Goal: Information Seeking & Learning: Learn about a topic

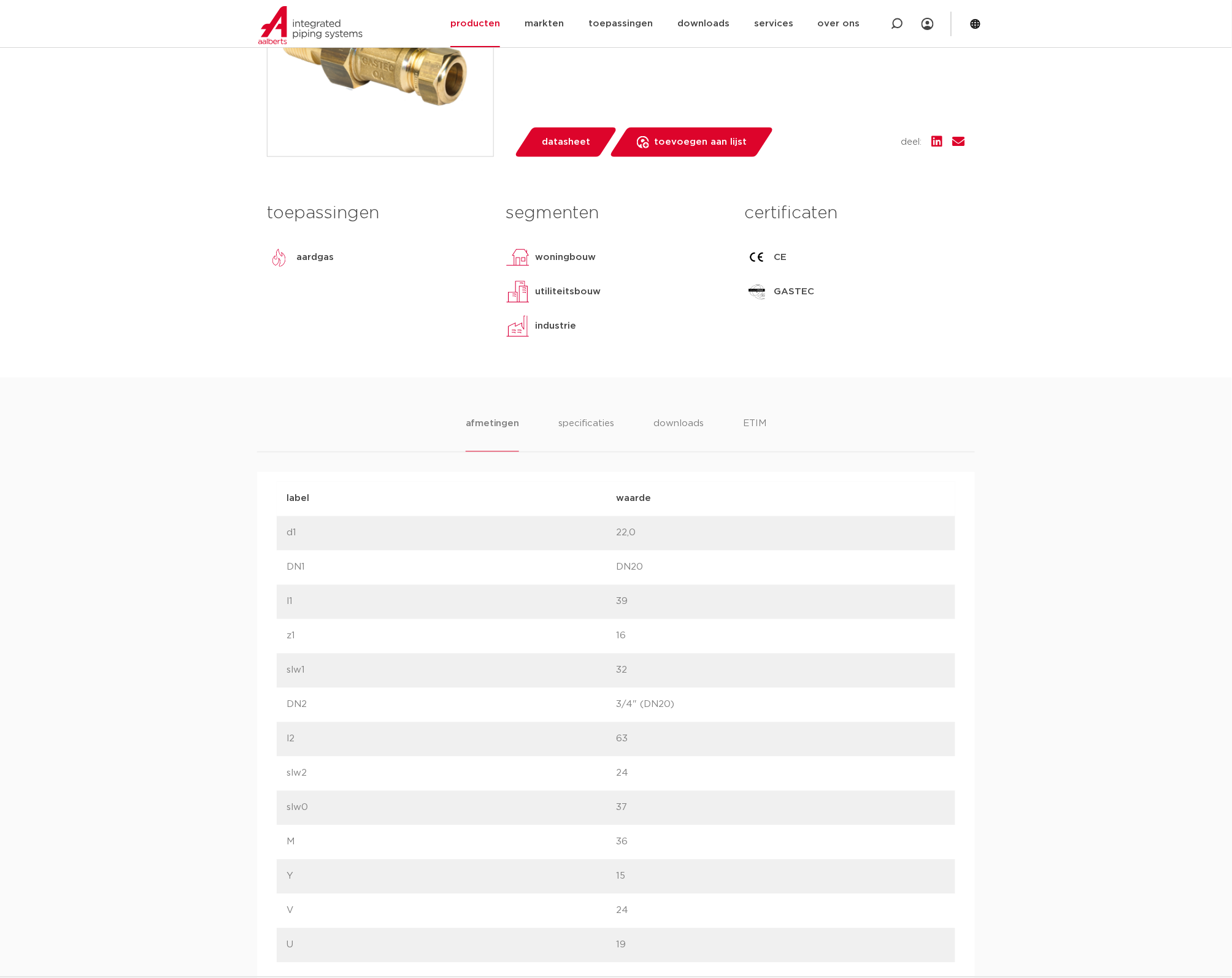
scroll to position [536, 0]
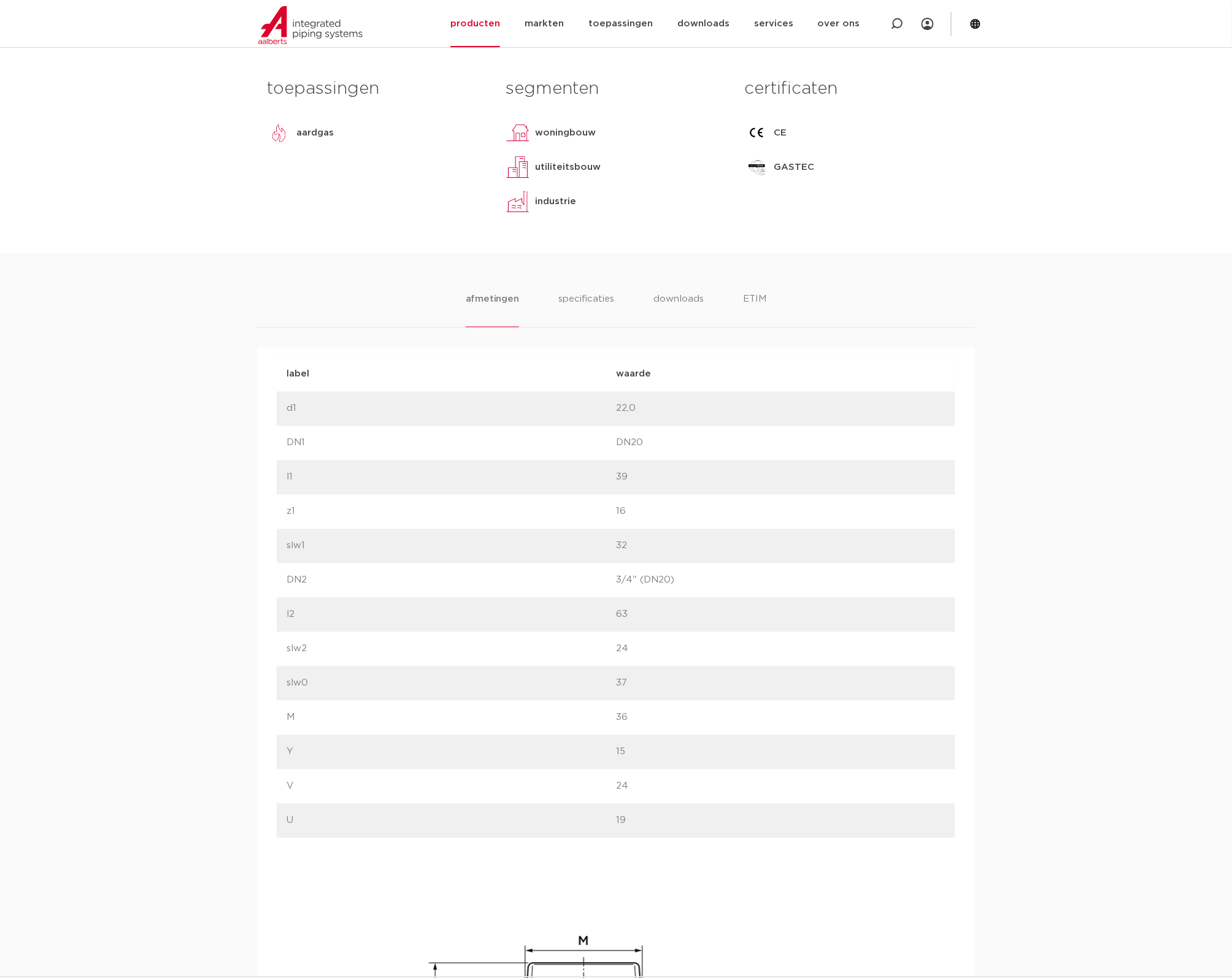
drag, startPoint x: 682, startPoint y: 581, endPoint x: 541, endPoint y: 575, distance: 141.1
click at [541, 575] on div "label DN2 waarde 3/4" (DN20)" at bounding box center [616, 580] width 679 height 34
click at [931, 611] on p "63" at bounding box center [780, 615] width 329 height 14
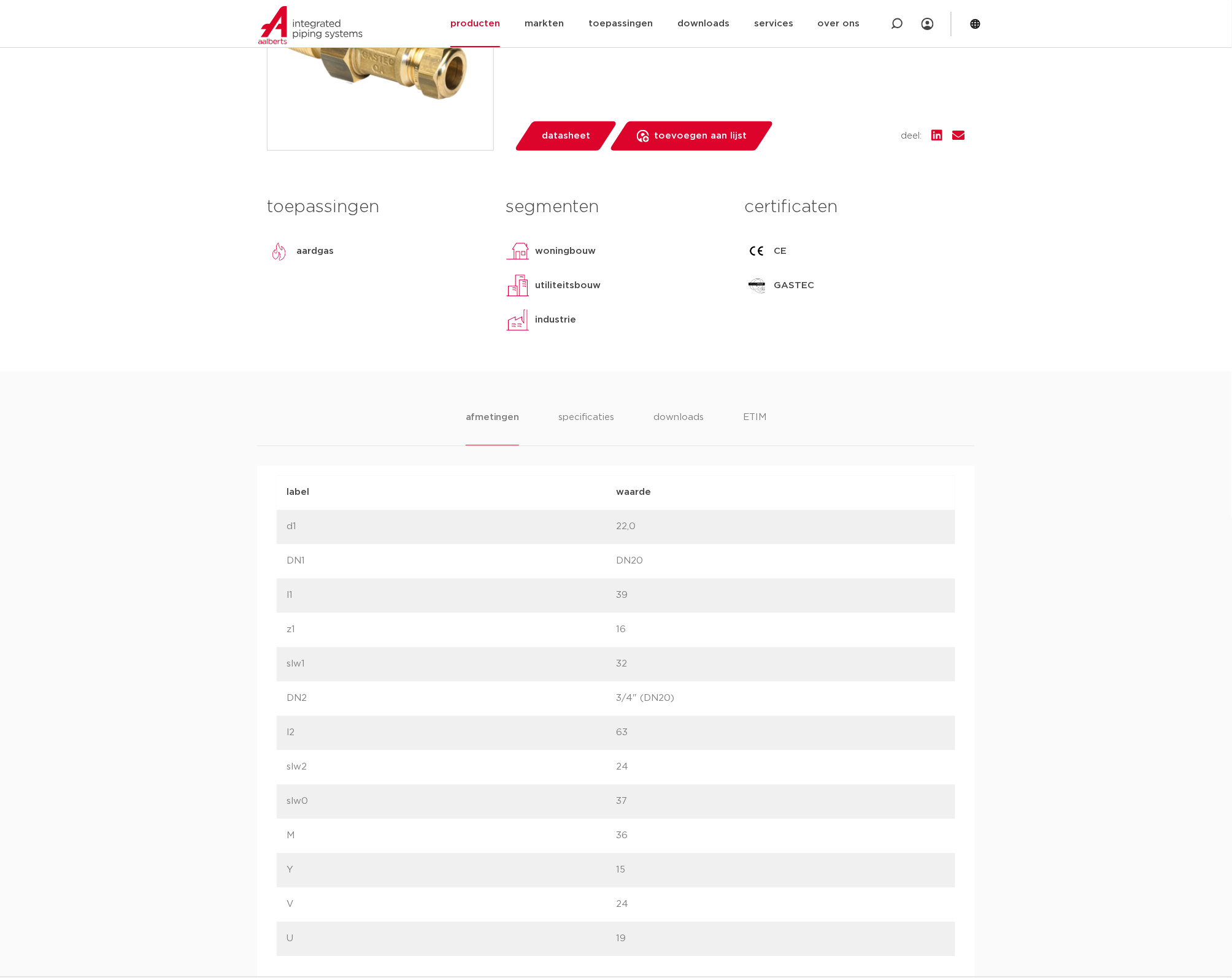
scroll to position [306, 0]
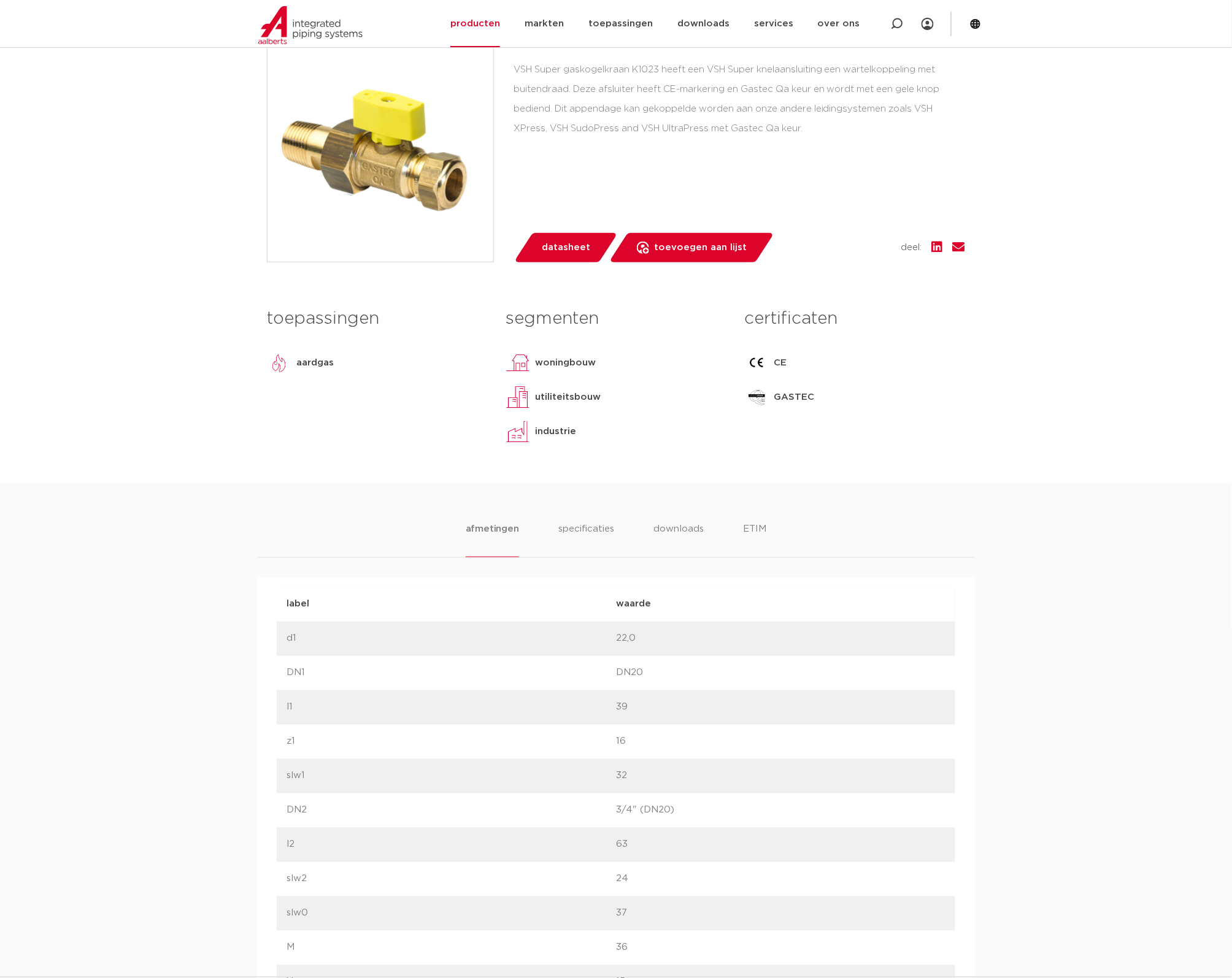
click at [587, 511] on div "afmetingen specificaties downloads ETIM [GEOGRAPHIC_DATA] specificaties downloa…" at bounding box center [616, 996] width 1232 height 1027
click at [588, 520] on div "afmetingen specificaties downloads ETIM [GEOGRAPHIC_DATA] specificaties downloa…" at bounding box center [616, 996] width 1232 height 1027
click at [587, 527] on li "specificaties" at bounding box center [585, 540] width 59 height 35
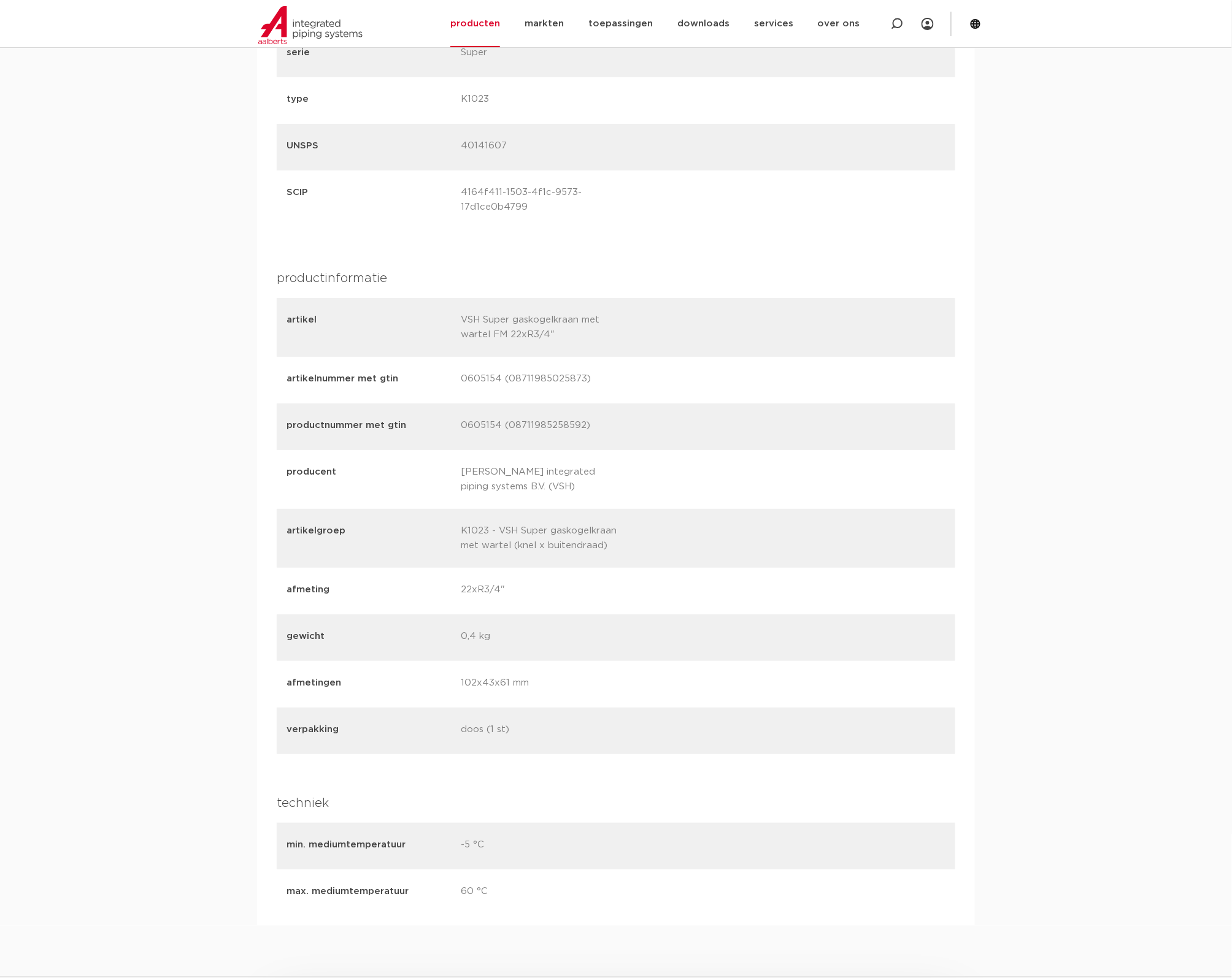
scroll to position [1533, 0]
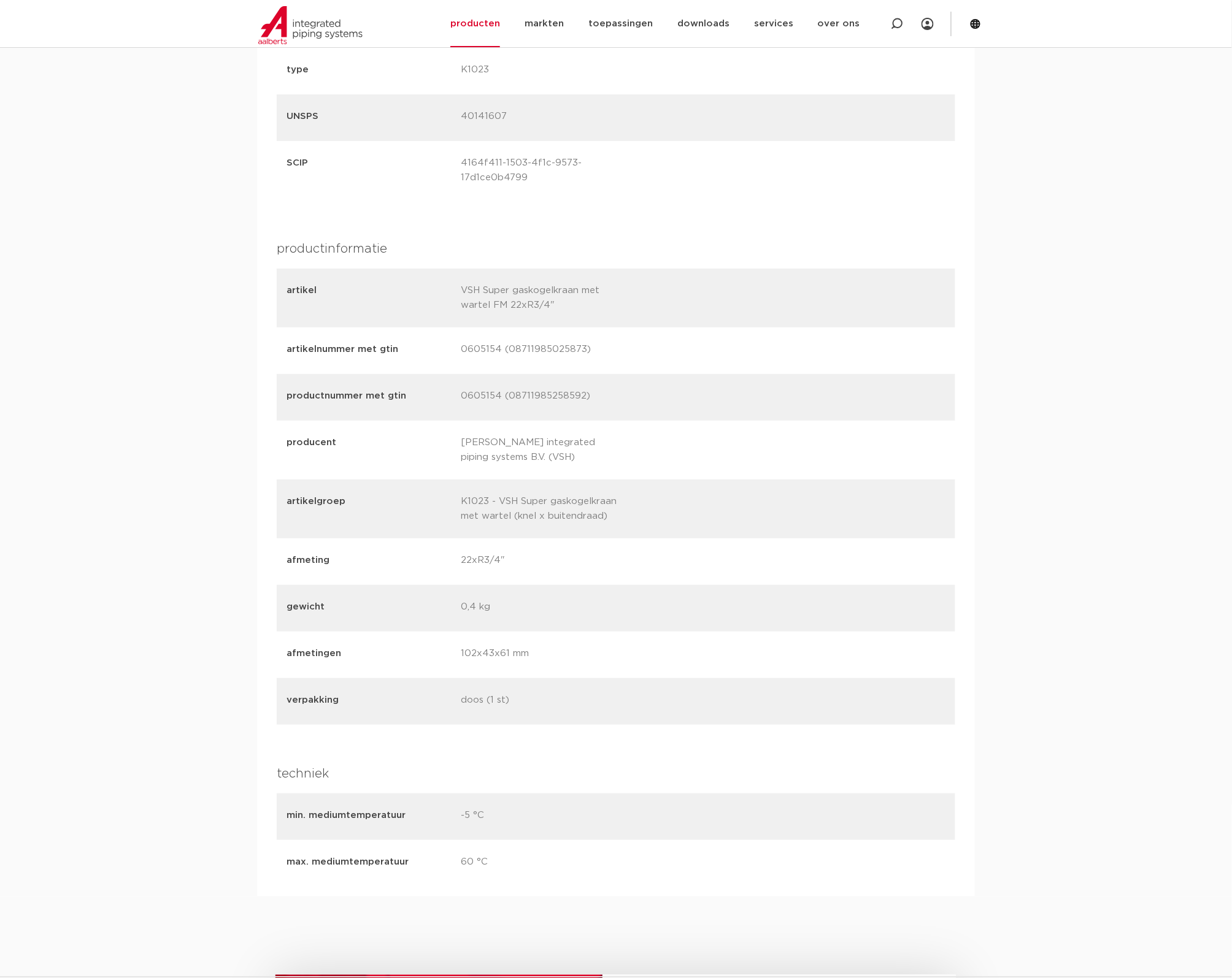
drag, startPoint x: 621, startPoint y: 605, endPoint x: 532, endPoint y: 448, distance: 180.5
click at [533, 448] on p "[PERSON_NAME] integrated piping systems B.V. (VSH)" at bounding box center [543, 450] width 165 height 30
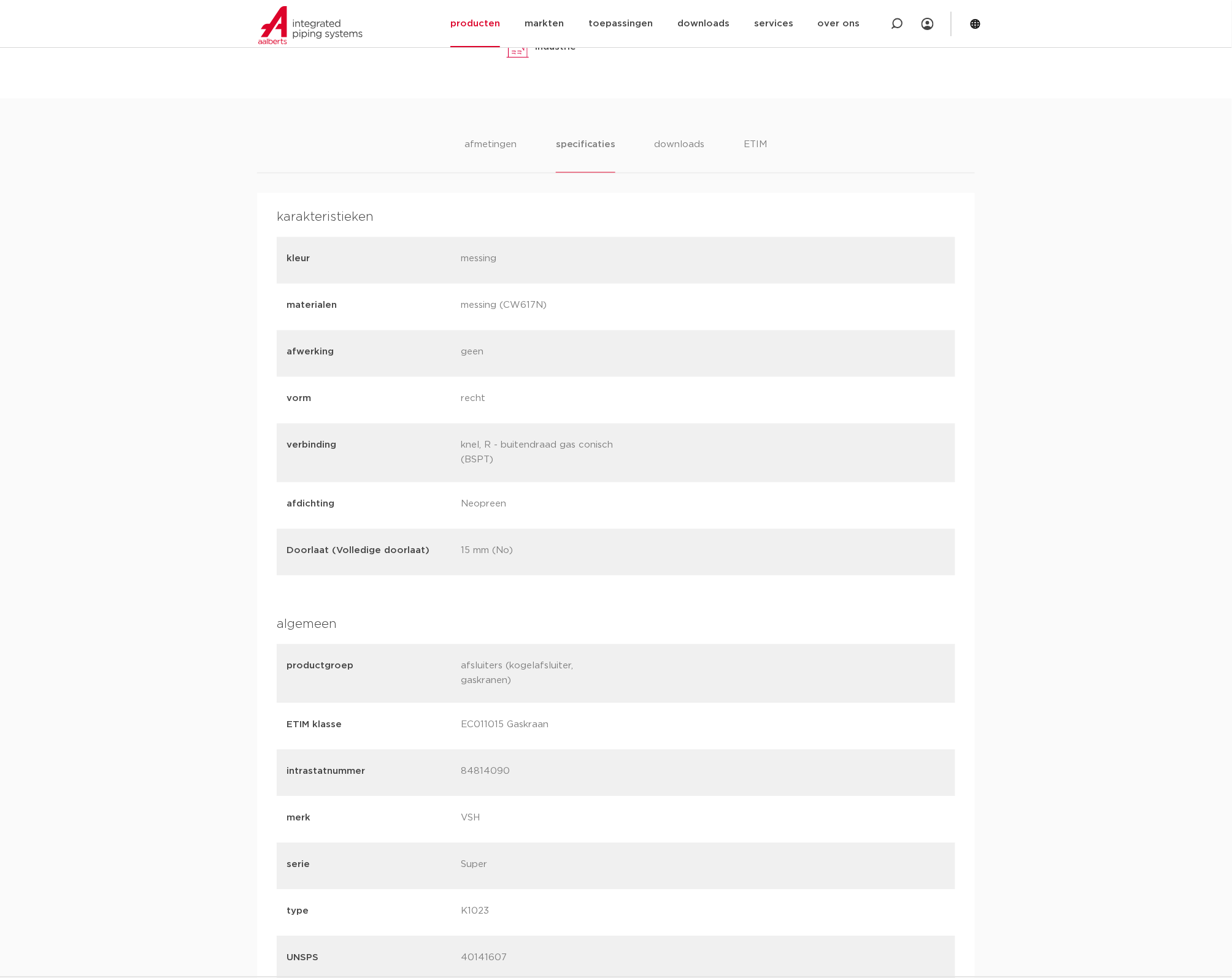
scroll to position [460, 0]
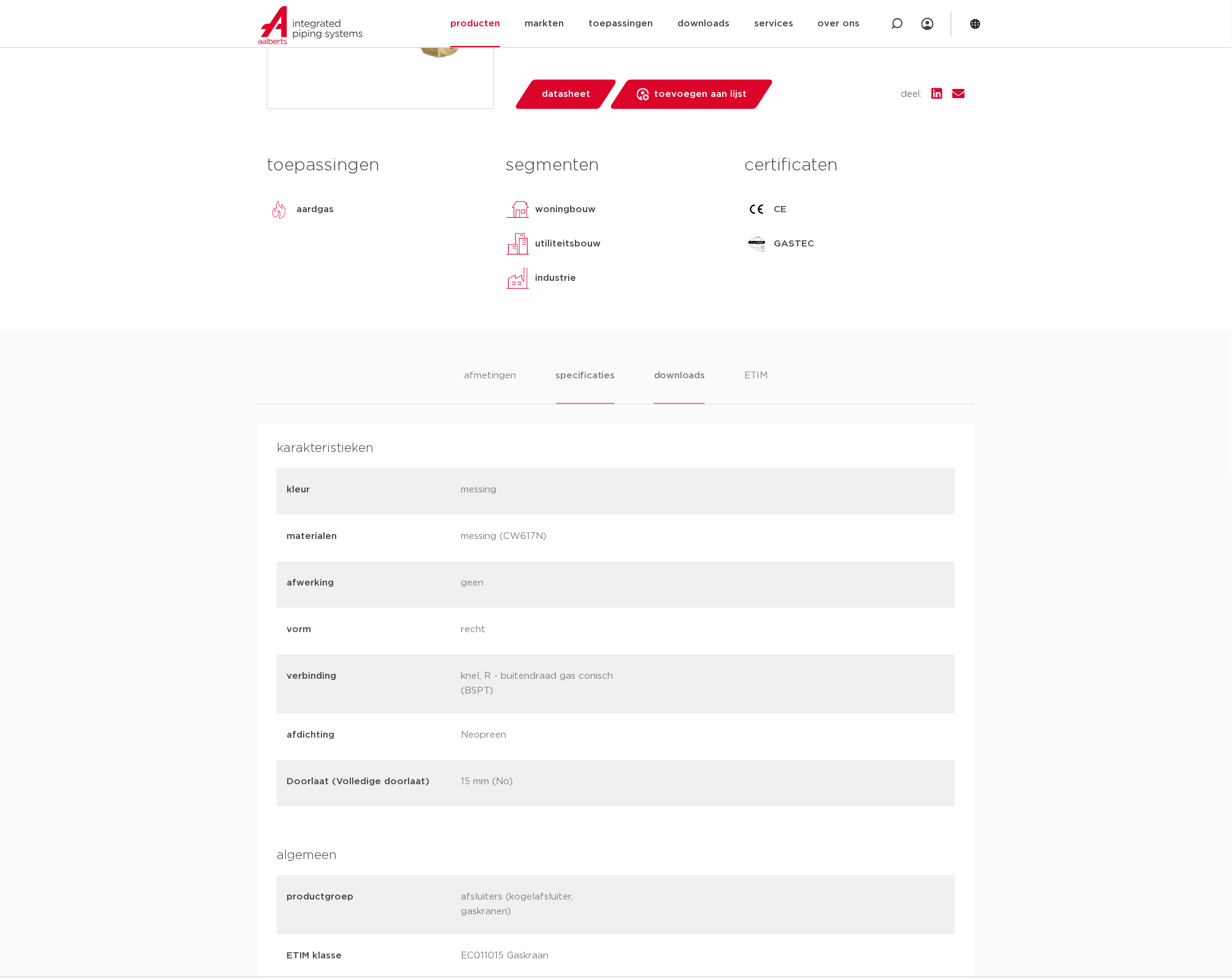
click at [673, 387] on li "downloads" at bounding box center [679, 387] width 50 height 35
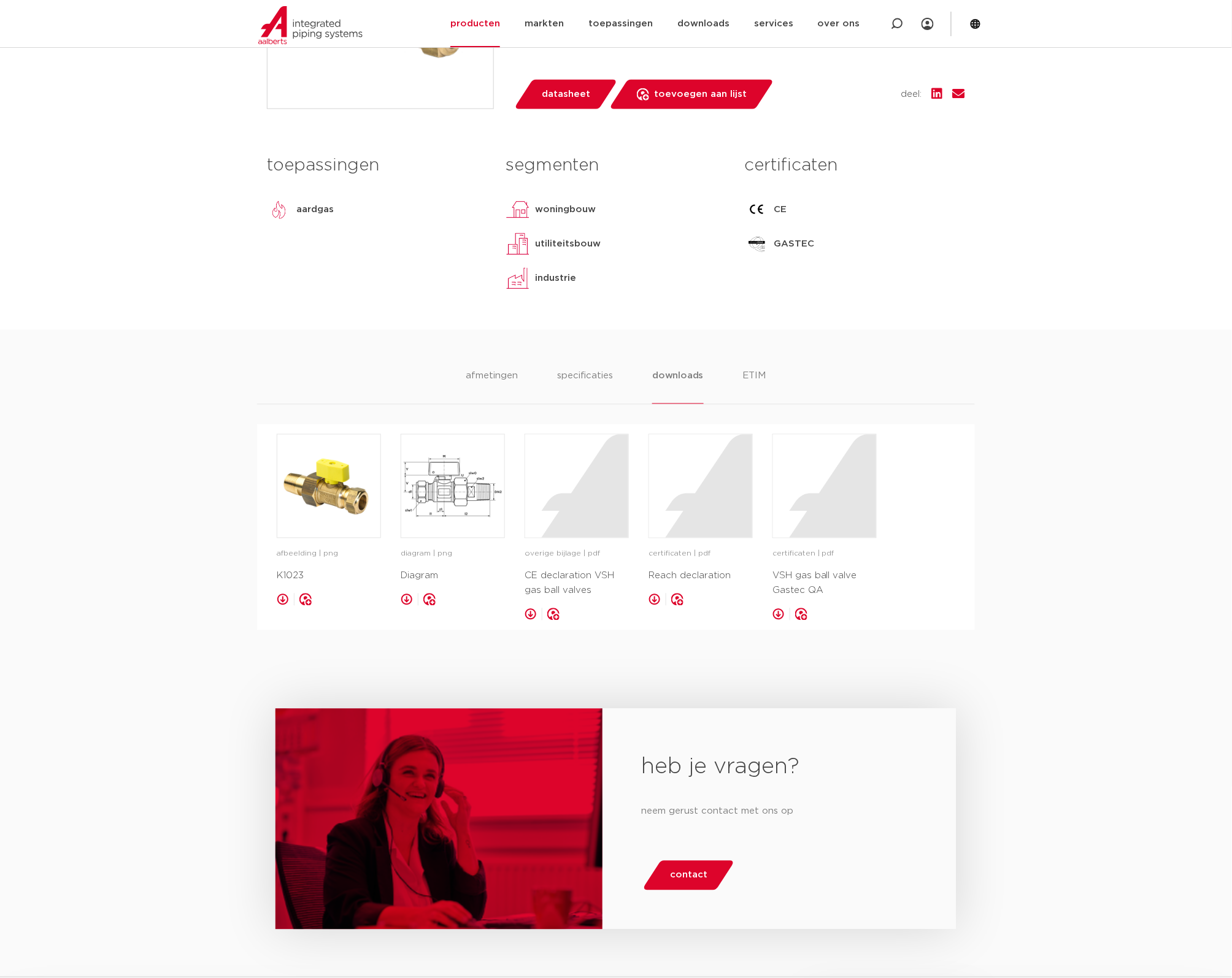
click at [740, 384] on ul "afmetingen specificaties downloads ETIM" at bounding box center [616, 387] width 300 height 35
click at [754, 378] on li "ETIM" at bounding box center [754, 387] width 23 height 35
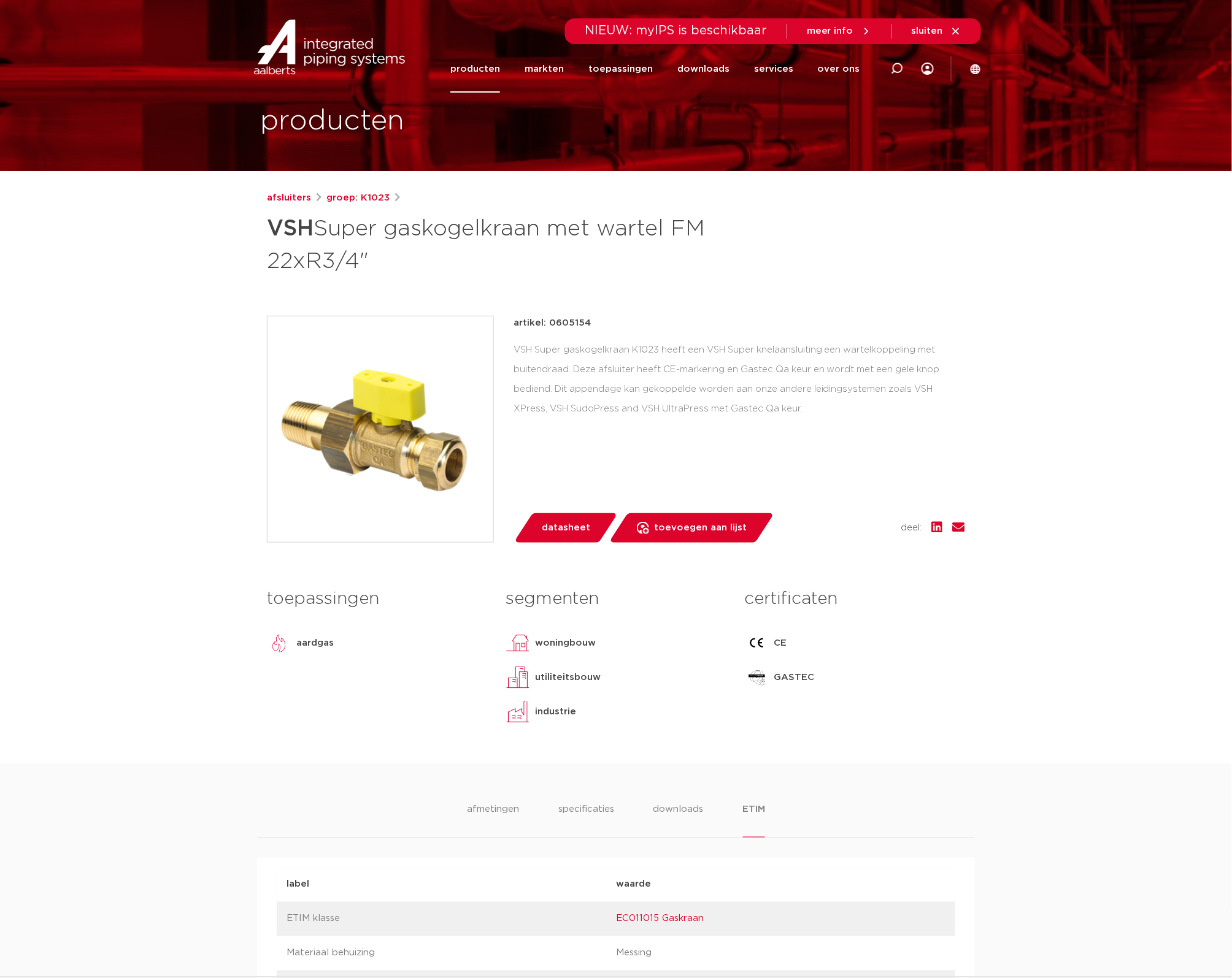
scroll to position [0, 0]
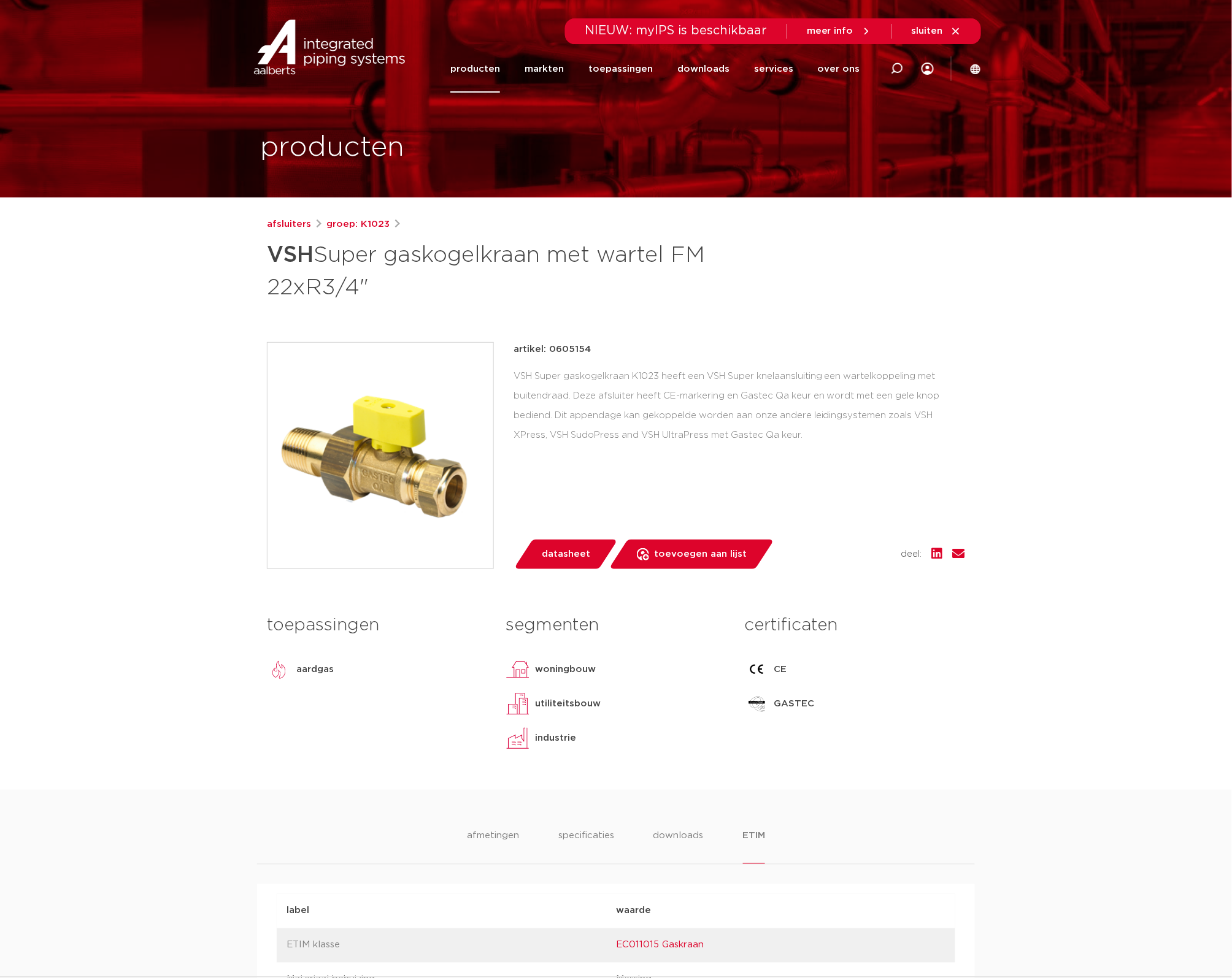
click at [496, 59] on link "producten" at bounding box center [475, 69] width 50 height 47
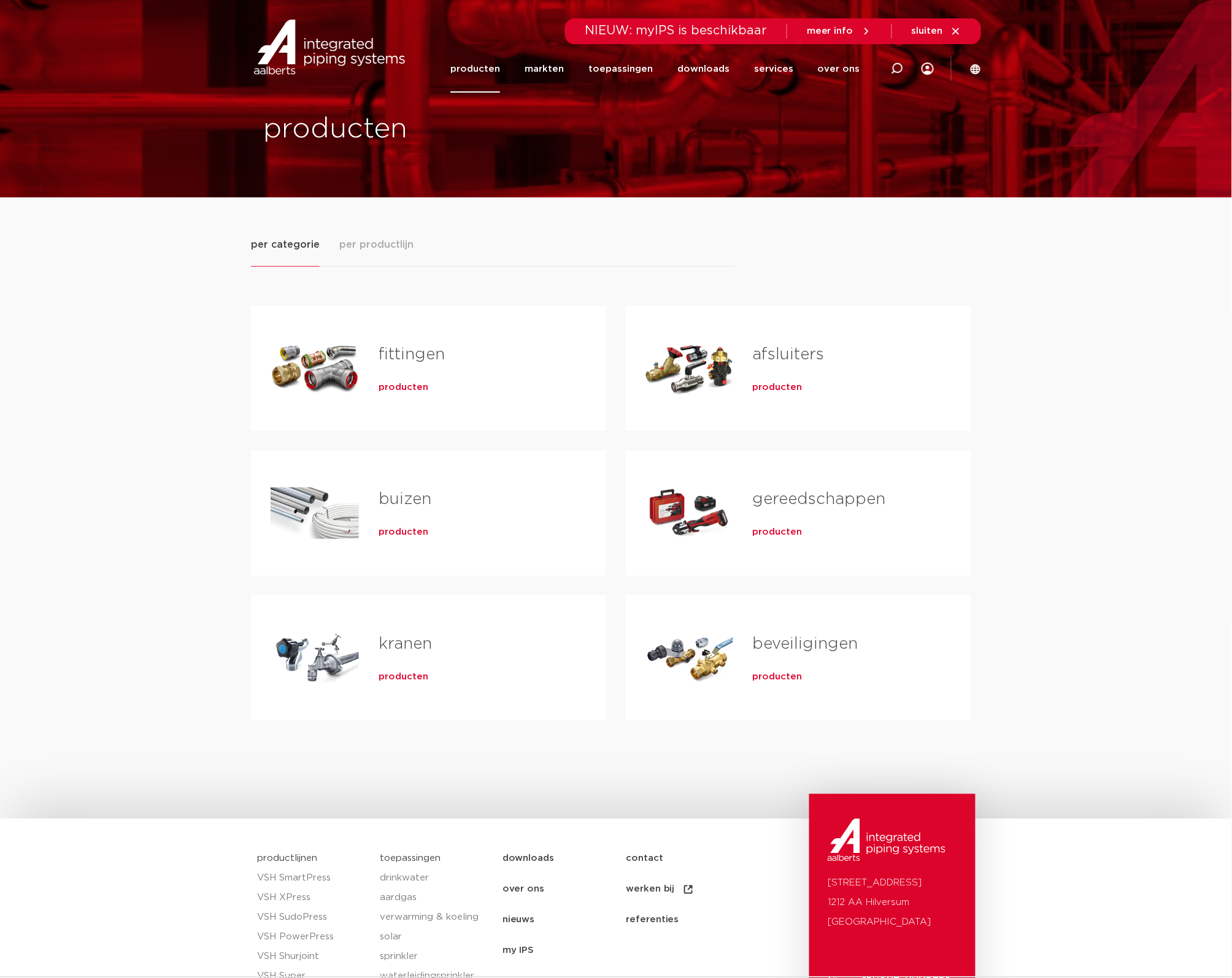
click at [412, 391] on span "producten" at bounding box center [403, 388] width 50 height 13
